Goal: Task Accomplishment & Management: Manage account settings

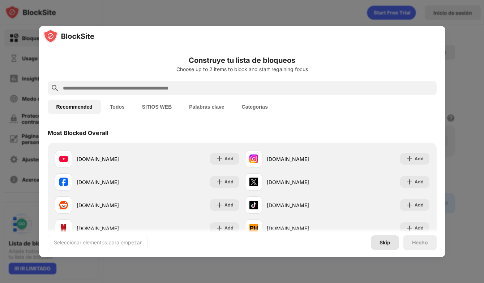
click at [380, 240] on div "Skip" at bounding box center [385, 243] width 11 height 6
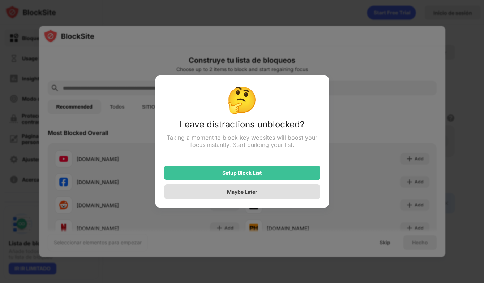
click at [244, 194] on div "Maybe Later" at bounding box center [242, 192] width 30 height 6
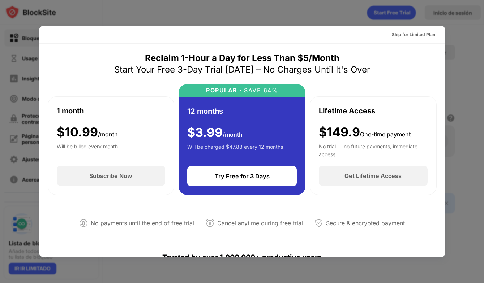
click at [407, 38] on div "Skip for Limited Plan" at bounding box center [413, 35] width 55 height 12
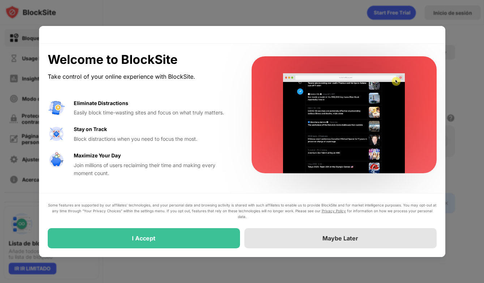
click at [275, 238] on div "Maybe Later" at bounding box center [340, 238] width 192 height 20
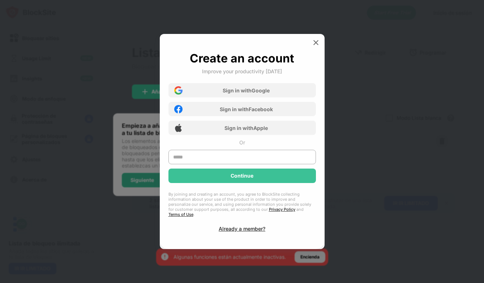
click at [313, 46] on img at bounding box center [315, 42] width 7 height 7
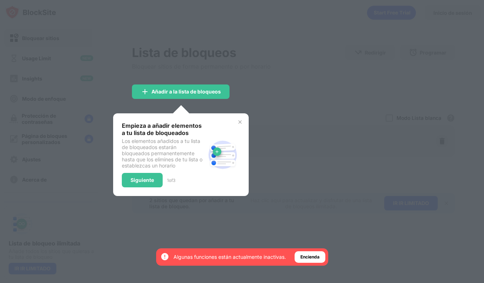
click at [238, 121] on img at bounding box center [240, 122] width 6 height 6
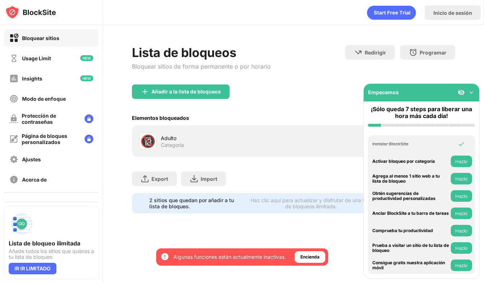
click at [319, 104] on div "Añadir a la lista de bloqueos" at bounding box center [293, 98] width 323 height 26
click at [473, 93] on img at bounding box center [471, 92] width 7 height 7
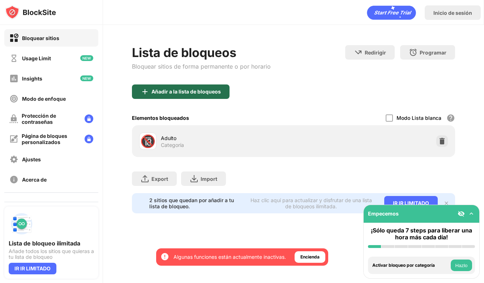
click at [192, 88] on div "Añadir a la lista de bloqueos" at bounding box center [181, 92] width 98 height 14
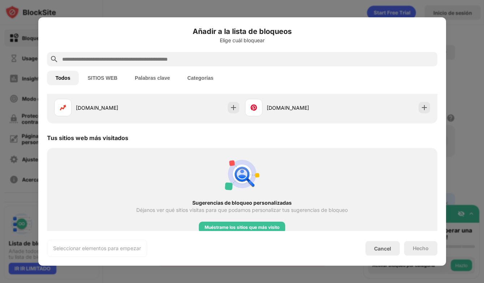
scroll to position [325, 0]
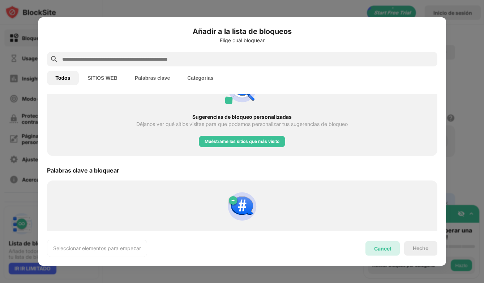
click at [377, 248] on div "Cancel" at bounding box center [382, 249] width 17 height 6
